Goal: Task Accomplishment & Management: Manage account settings

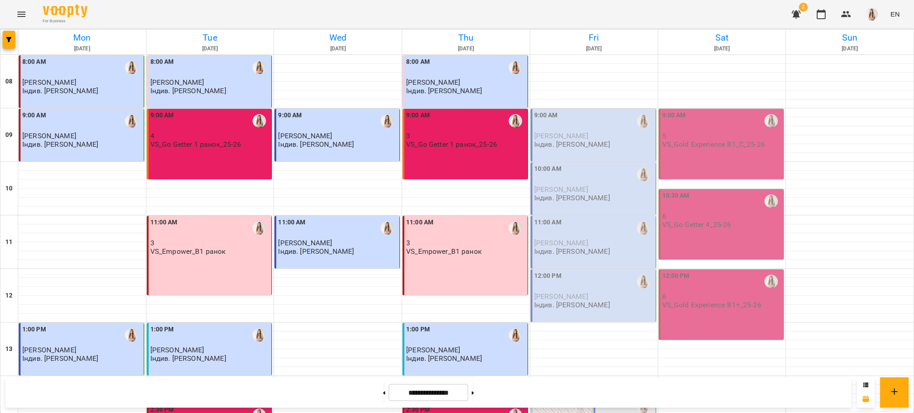
scroll to position [357, 0]
click at [8, 34] on button "button" at bounding box center [9, 40] width 12 height 18
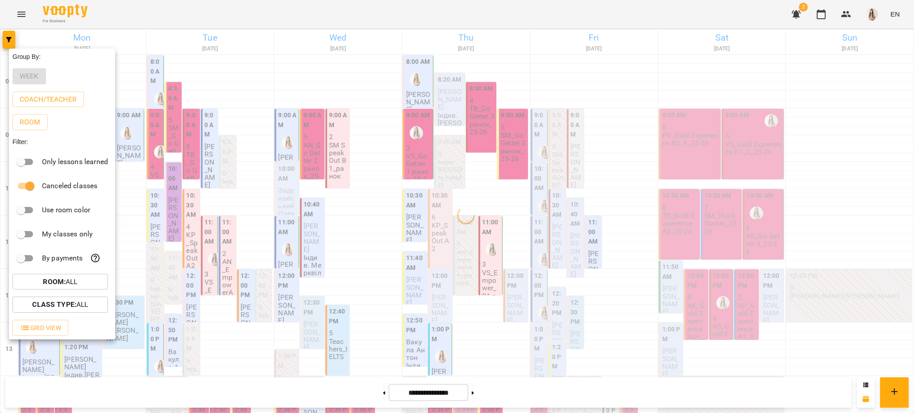
drag, startPoint x: 449, startPoint y: 28, endPoint x: 449, endPoint y: 33, distance: 5.4
click at [448, 31] on div at bounding box center [457, 206] width 914 height 413
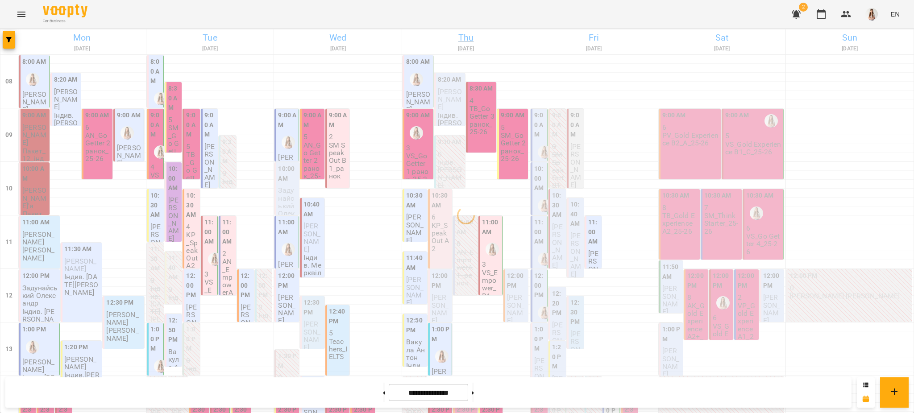
click at [461, 39] on h6 "Thu" at bounding box center [465, 38] width 125 height 14
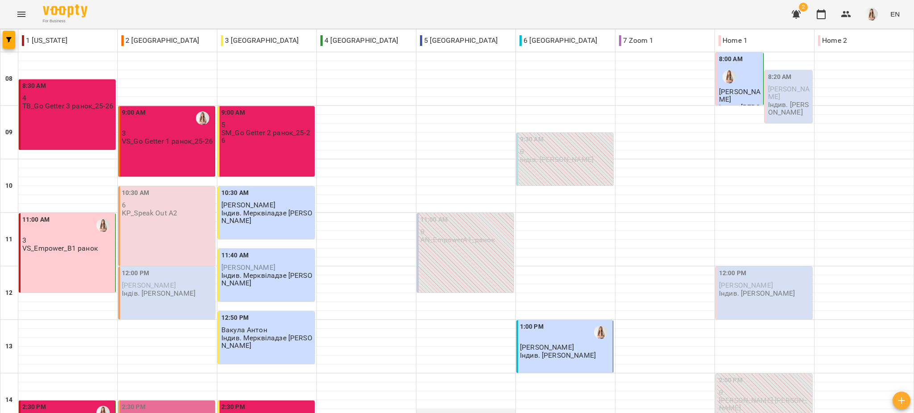
scroll to position [394, 0]
click at [4, 36] on button "button" at bounding box center [9, 40] width 12 height 18
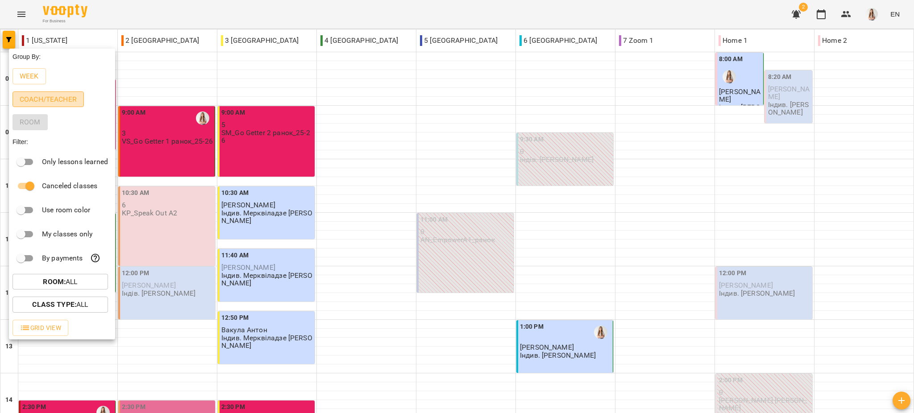
click at [46, 95] on p "Coach/Teacher" at bounding box center [48, 99] width 57 height 11
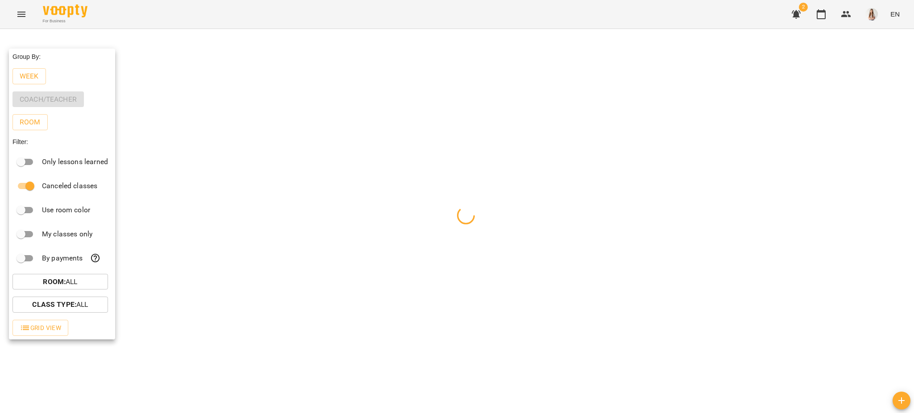
click at [122, 18] on div at bounding box center [457, 206] width 914 height 413
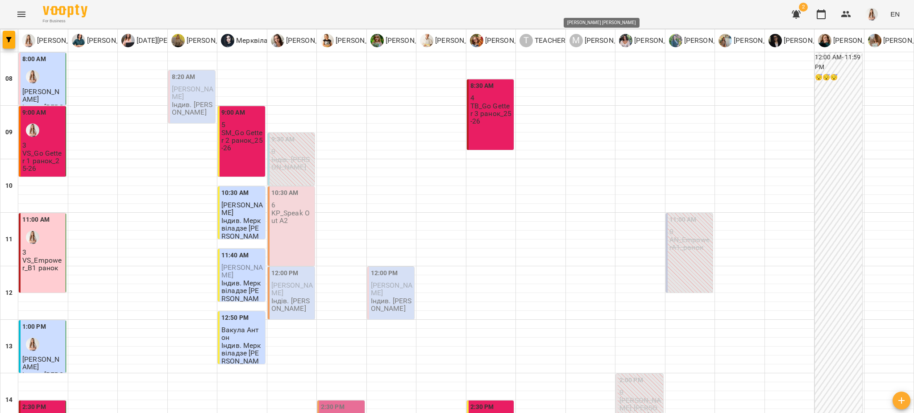
scroll to position [238, 0]
click at [592, 41] on p "[PERSON_NAME] [PERSON_NAME]" at bounding box center [639, 40] width 112 height 11
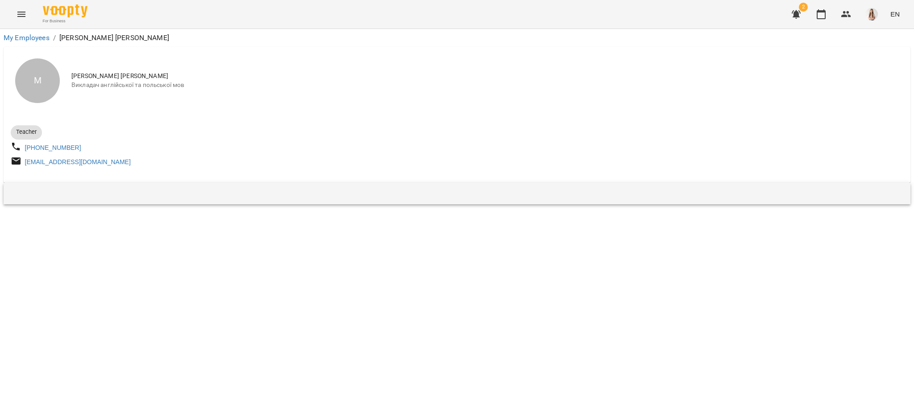
click at [14, 11] on button "Menu" at bounding box center [21, 14] width 21 height 21
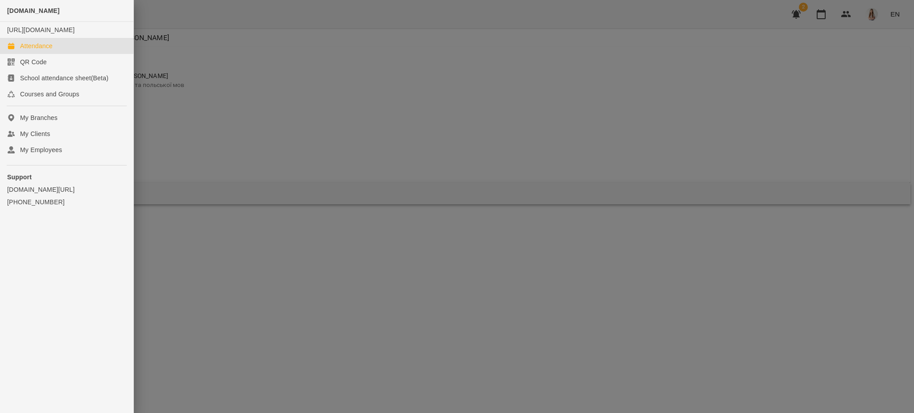
click at [39, 50] on div "Attendance" at bounding box center [36, 45] width 33 height 9
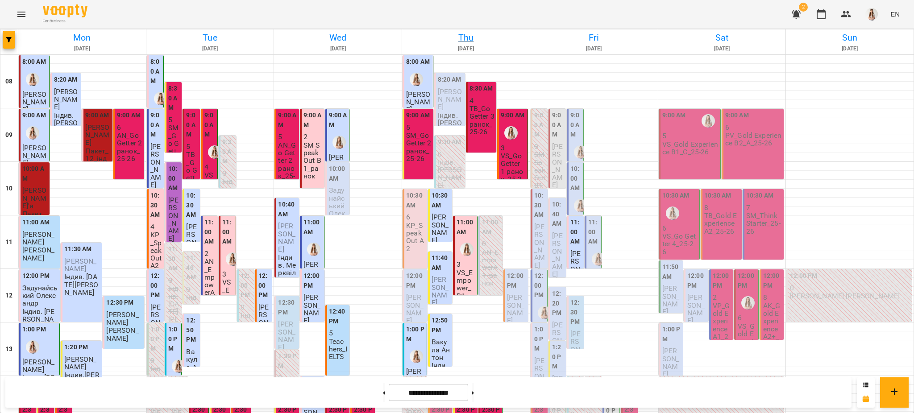
click at [461, 38] on h6 "Thu" at bounding box center [465, 38] width 125 height 14
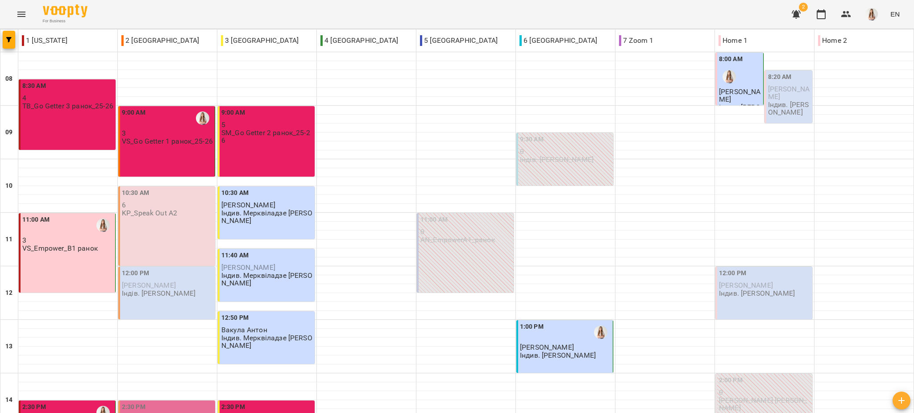
scroll to position [178, 0]
